Goal: Task Accomplishment & Management: Use online tool/utility

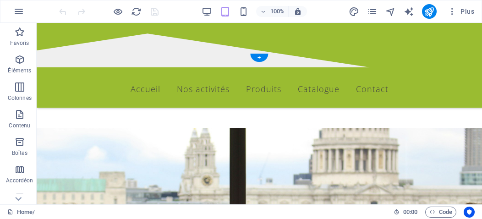
scroll to position [141, 0]
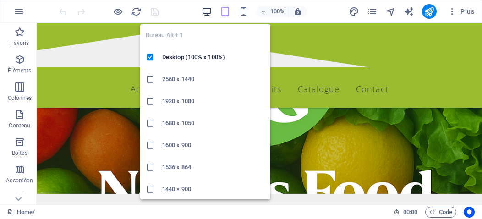
click at [205, 11] on icon "button" at bounding box center [207, 11] width 11 height 11
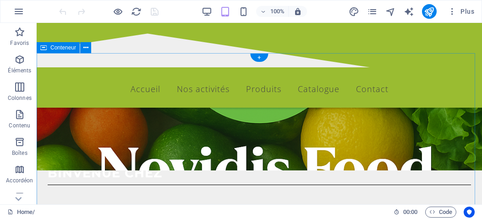
scroll to position [49, 0]
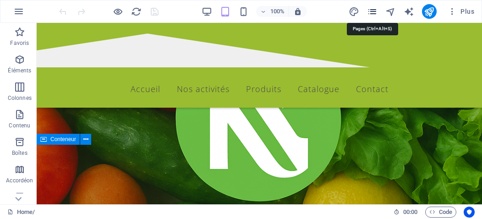
click at [373, 12] on icon "pages" at bounding box center [372, 11] width 11 height 11
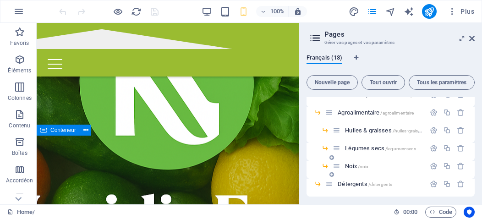
scroll to position [198, 0]
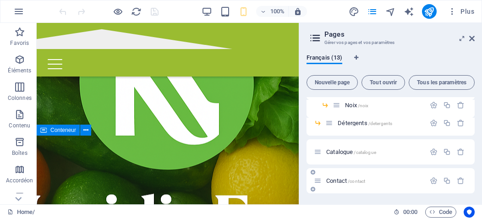
click at [333, 182] on span "Contact /contact" at bounding box center [345, 180] width 39 height 7
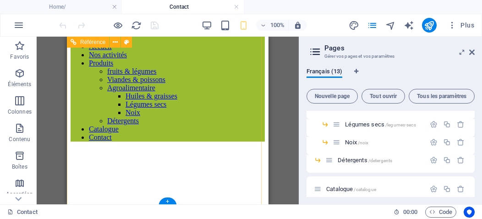
scroll to position [712, 0]
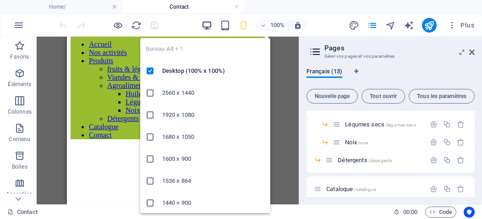
click at [207, 26] on icon "button" at bounding box center [207, 25] width 11 height 11
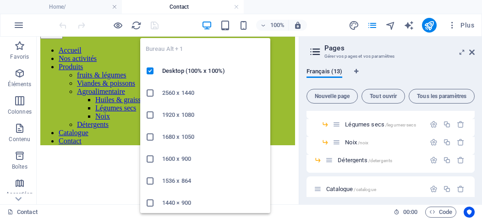
scroll to position [702, 0]
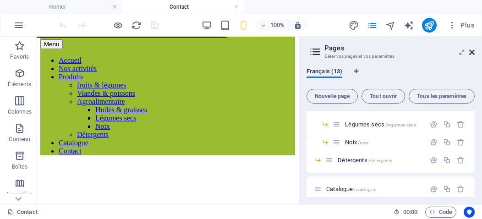
click at [470, 52] on icon at bounding box center [471, 52] width 5 height 7
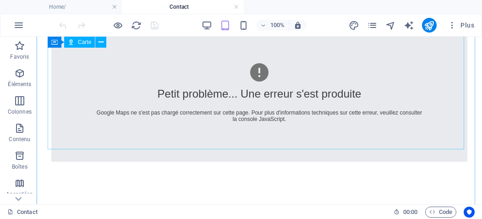
scroll to position [51, 0]
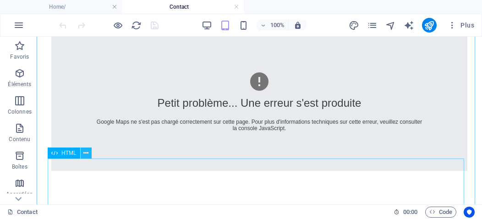
click at [85, 154] on icon at bounding box center [85, 153] width 5 height 10
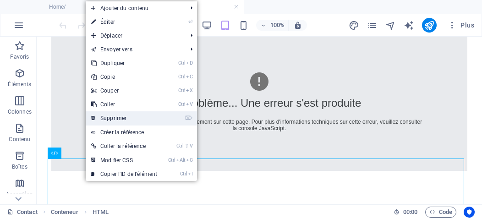
click at [115, 116] on link "⌦ Supprimer" at bounding box center [124, 118] width 77 height 14
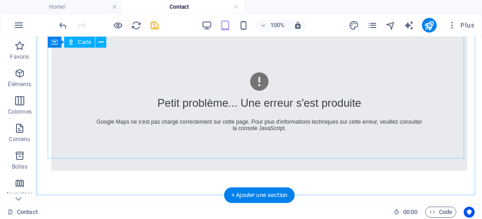
scroll to position [0, 0]
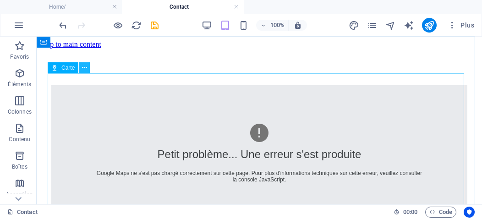
click at [85, 66] on icon at bounding box center [84, 68] width 5 height 10
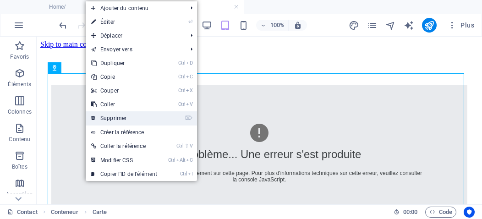
click at [112, 121] on link "⌦ Supprimer" at bounding box center [124, 118] width 77 height 14
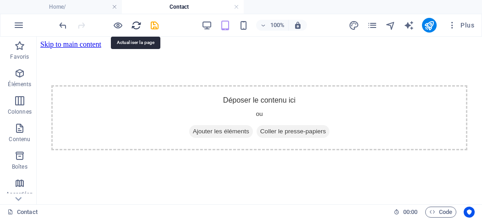
click at [135, 24] on icon "reload" at bounding box center [136, 25] width 11 height 11
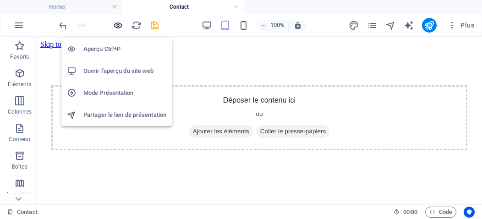
click at [120, 22] on icon "button" at bounding box center [118, 25] width 11 height 11
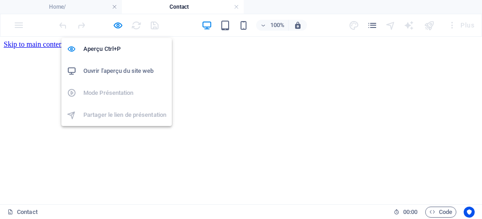
click at [105, 71] on h6 "Ouvrir l'aperçu du site web" at bounding box center [124, 71] width 83 height 11
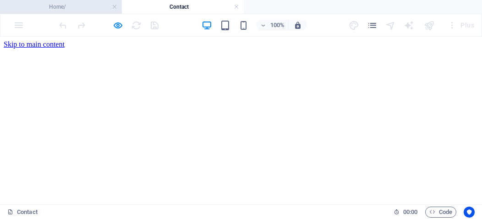
click at [50, 3] on h4 "Home/" at bounding box center [61, 7] width 122 height 10
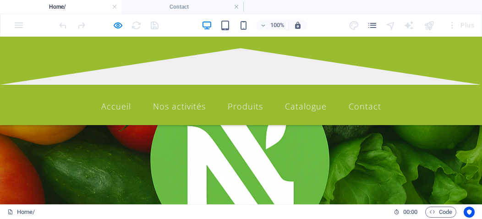
scroll to position [49, 0]
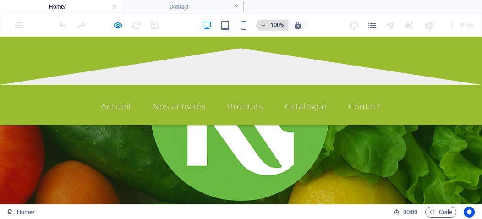
click at [274, 22] on h6 "100%" at bounding box center [277, 25] width 15 height 11
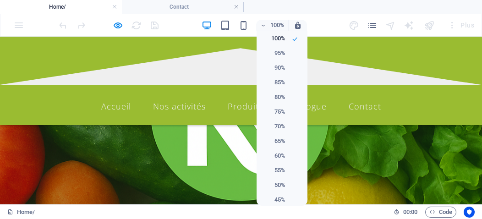
click at [206, 24] on div at bounding box center [241, 109] width 482 height 219
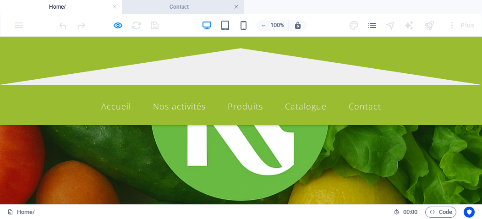
click at [236, 8] on link at bounding box center [236, 7] width 5 height 9
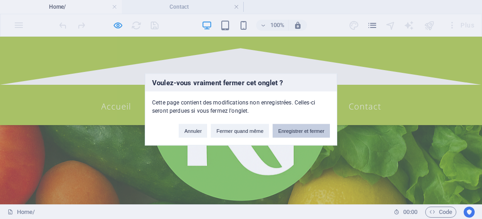
click at [295, 132] on button "Enregistrer et fermer" at bounding box center [301, 131] width 57 height 14
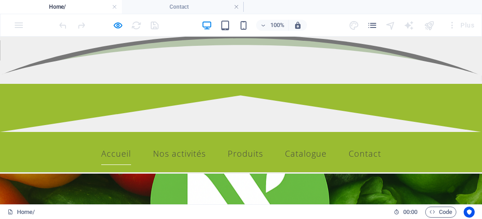
scroll to position [3, 0]
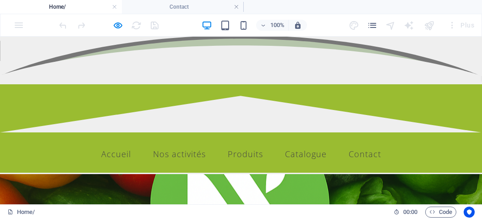
click at [117, 9] on h4 "Home/" at bounding box center [61, 7] width 122 height 10
click at [112, 6] on link at bounding box center [114, 7] width 5 height 9
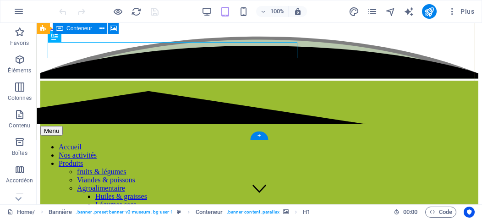
scroll to position [46, 0]
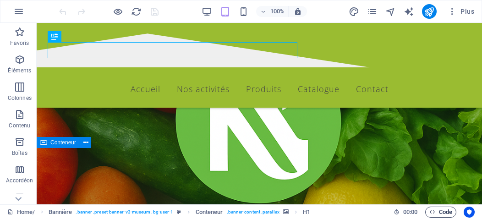
click at [452, 211] on span "Code" at bounding box center [440, 212] width 23 height 11
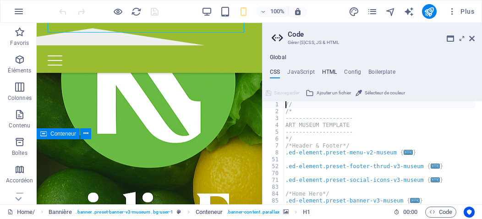
click at [326, 70] on h4 "HTML" at bounding box center [329, 74] width 15 height 10
type textarea "<a href="#main-content" class="wv-link-content button">Skip to main content</a>"
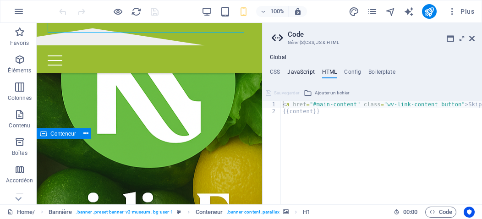
click at [307, 72] on h4 "JavaScript" at bounding box center [300, 74] width 27 height 10
type textarea "/* JS for preset "Menu V2" */"
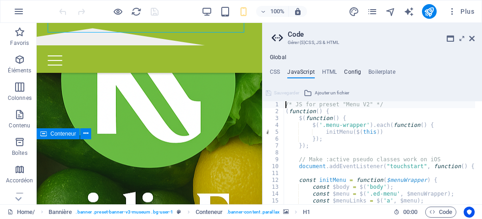
click at [350, 73] on h4 "Config" at bounding box center [352, 74] width 17 height 10
type textarea "$color-background: #ffffff;"
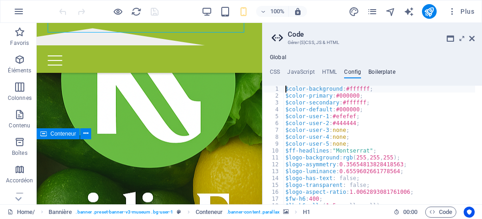
click at [386, 72] on h4 "Boilerplate" at bounding box center [381, 74] width 27 height 10
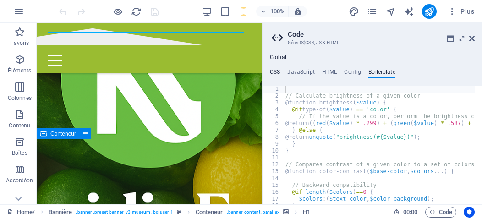
click at [275, 70] on h4 "CSS" at bounding box center [275, 74] width 10 height 10
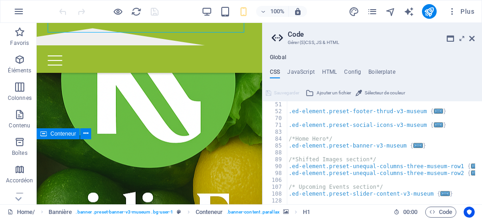
scroll to position [0, 0]
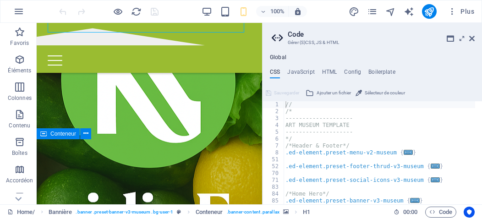
click at [335, 45] on h3 "Gérer (S)CSS, JS & HTML" at bounding box center [372, 42] width 169 height 8
click at [296, 32] on h2 "Code" at bounding box center [381, 34] width 187 height 8
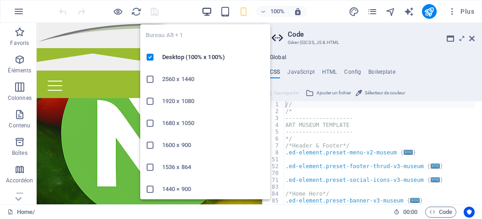
click at [204, 11] on icon "button" at bounding box center [207, 11] width 11 height 11
